Goal: Information Seeking & Learning: Learn about a topic

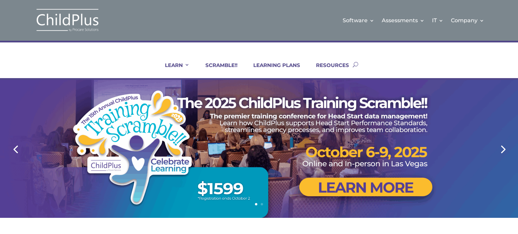
drag, startPoint x: 320, startPoint y: 135, endPoint x: 320, endPoint y: 132, distance: 3.7
click at [320, 135] on div at bounding box center [258, 149] width 431 height 138
click at [283, 71] on link "LEARNING PLANS" at bounding box center [272, 70] width 55 height 16
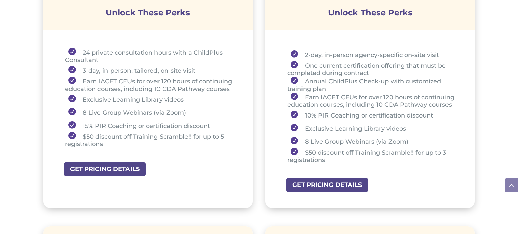
scroll to position [286, 0]
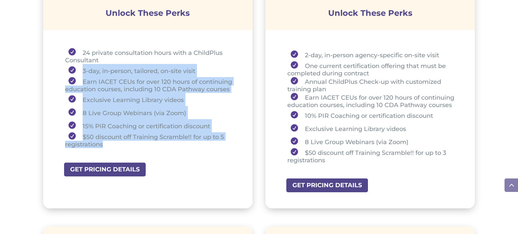
drag, startPoint x: 118, startPoint y: 143, endPoint x: 76, endPoint y: 70, distance: 83.9
click at [76, 70] on ul "24 private consultation hours with a ChildPlus Consultant 3-day, in-person, tai…" at bounding box center [148, 101] width 176 height 106
copy ul "3-day, in-person, tailored, on-site visit Earn IACET CEUs for over 120 hours of…"
